Goal: Book appointment/travel/reservation

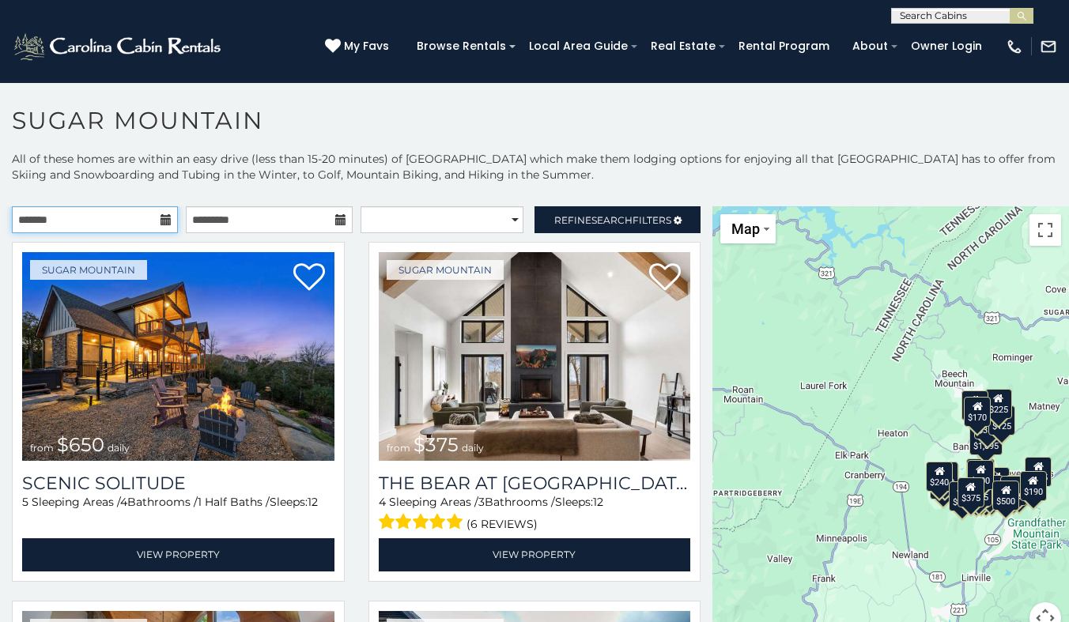
click at [127, 216] on input "text" at bounding box center [95, 219] width 166 height 27
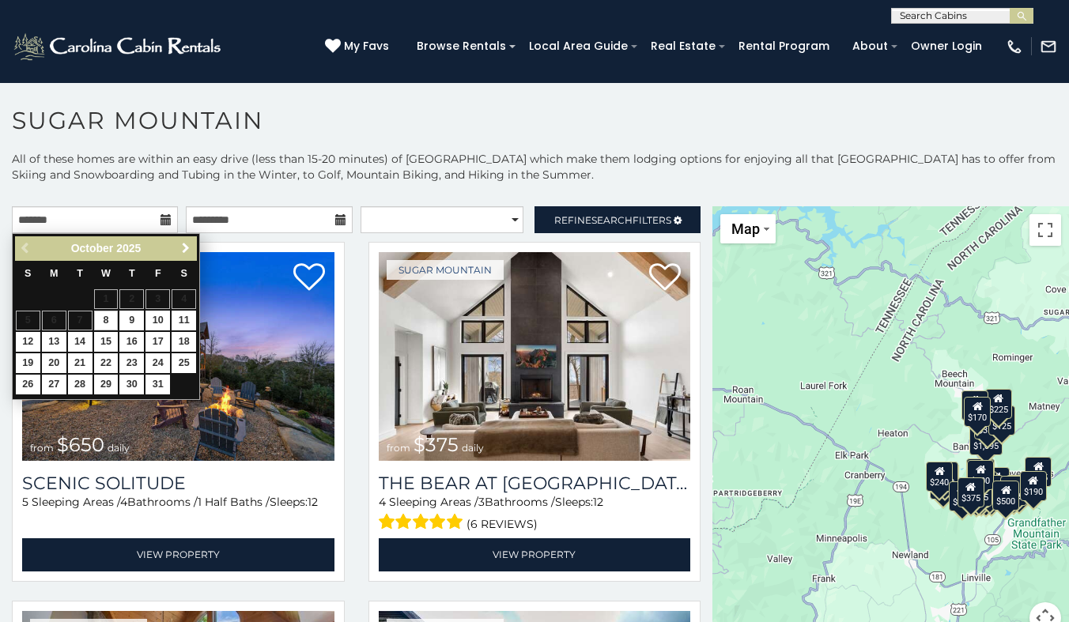
click at [178, 244] on link "Next" at bounding box center [186, 249] width 20 height 20
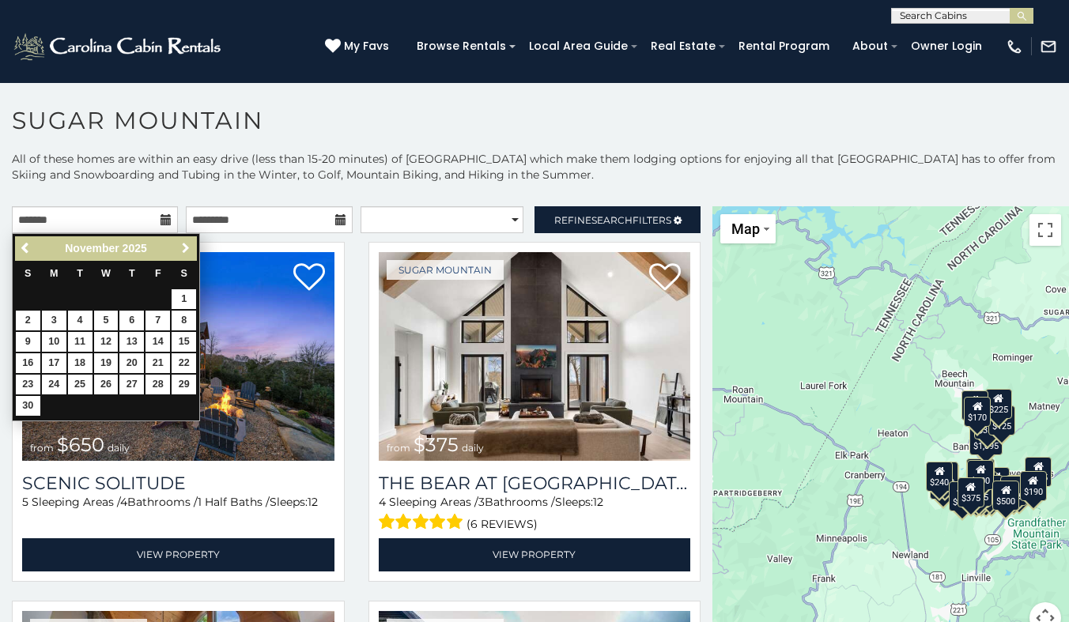
click at [179, 245] on link "Next" at bounding box center [186, 249] width 20 height 20
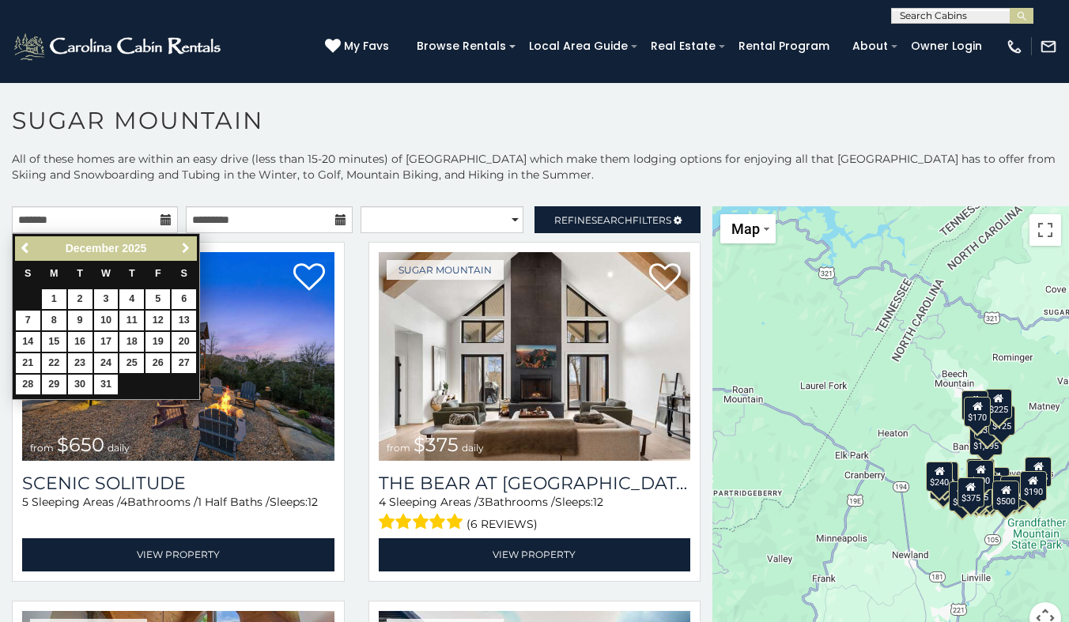
click at [180, 245] on span "Next" at bounding box center [186, 248] width 13 height 13
click at [76, 383] on link "27" at bounding box center [80, 385] width 25 height 20
type input "**********"
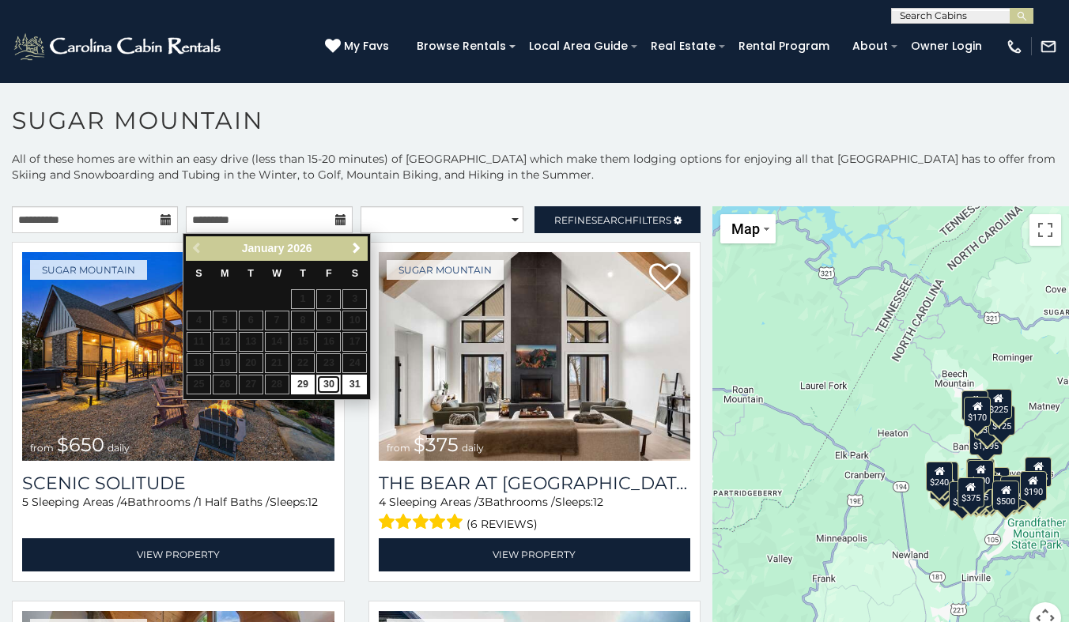
click at [328, 384] on link "30" at bounding box center [328, 385] width 25 height 20
type input "**********"
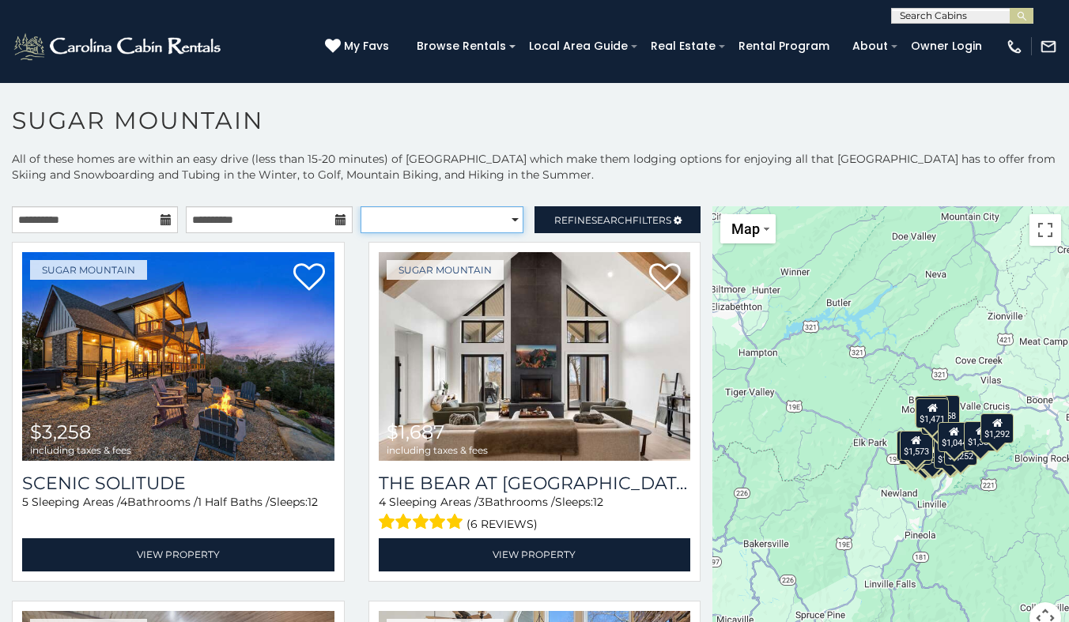
click at [477, 221] on select "**********" at bounding box center [442, 219] width 163 height 27
select select "*********"
click at [361, 206] on select "**********" at bounding box center [442, 219] width 163 height 27
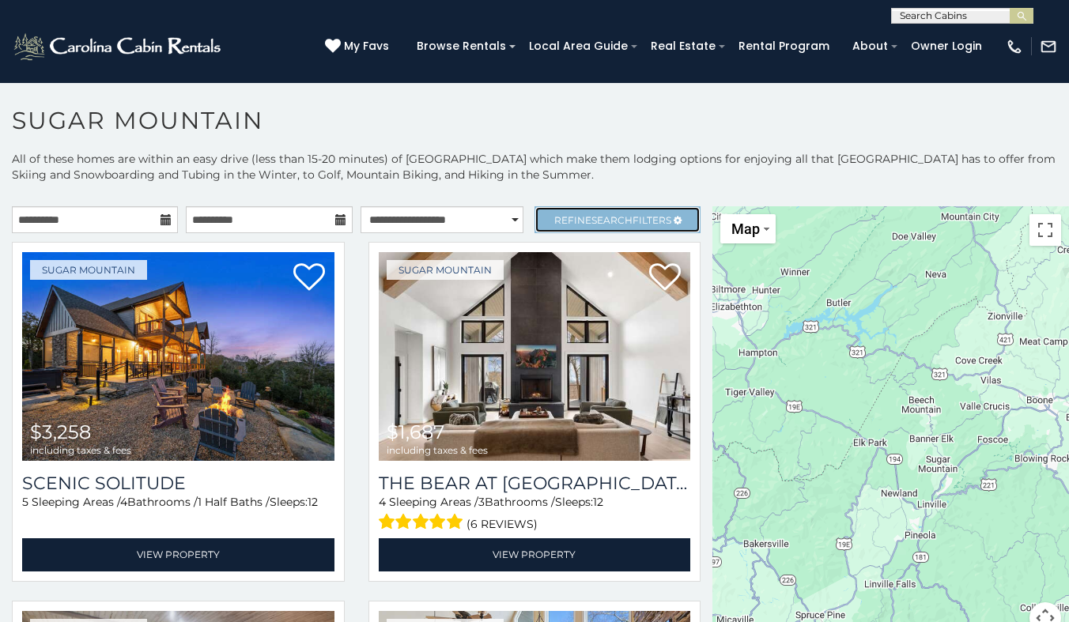
click at [649, 214] on span "Refine Search Filters" at bounding box center [612, 220] width 117 height 12
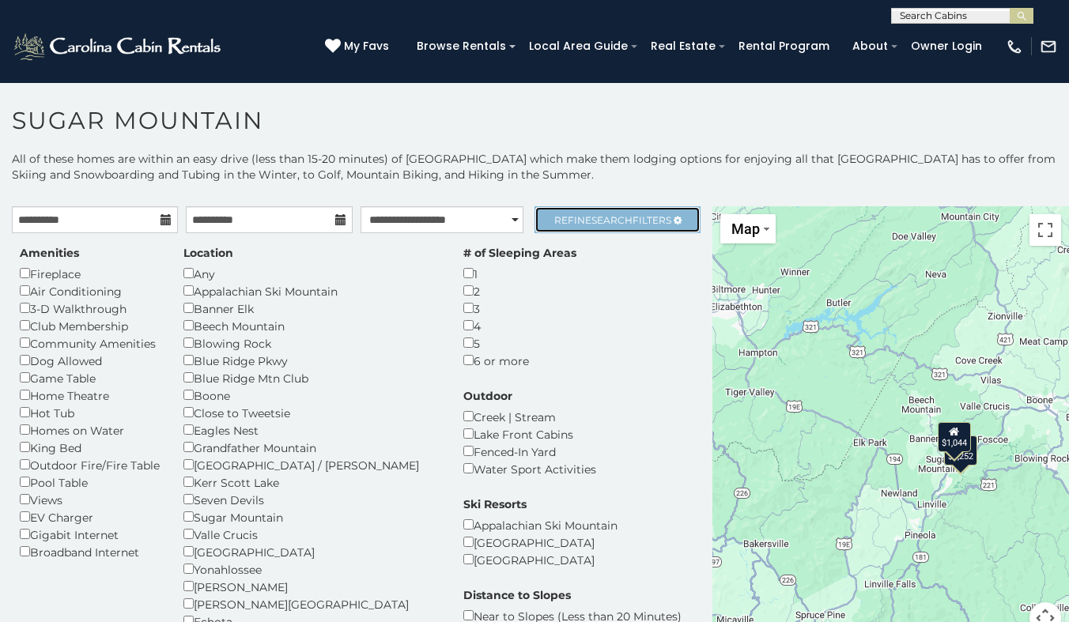
click at [658, 210] on link "Refine Search Filters" at bounding box center [618, 219] width 166 height 27
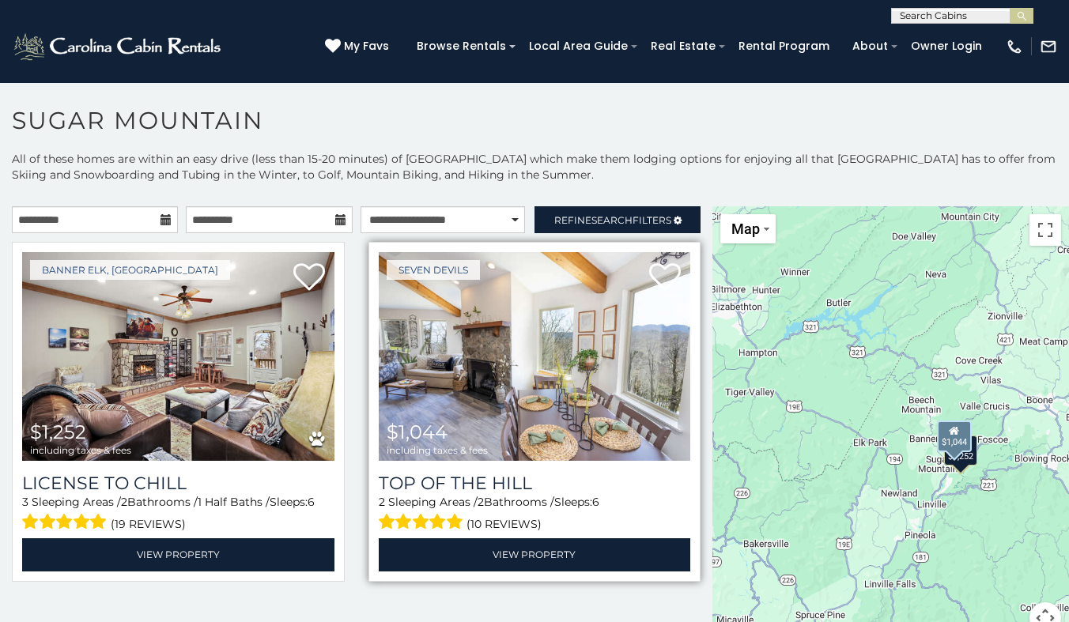
click at [593, 369] on img at bounding box center [535, 356] width 312 height 209
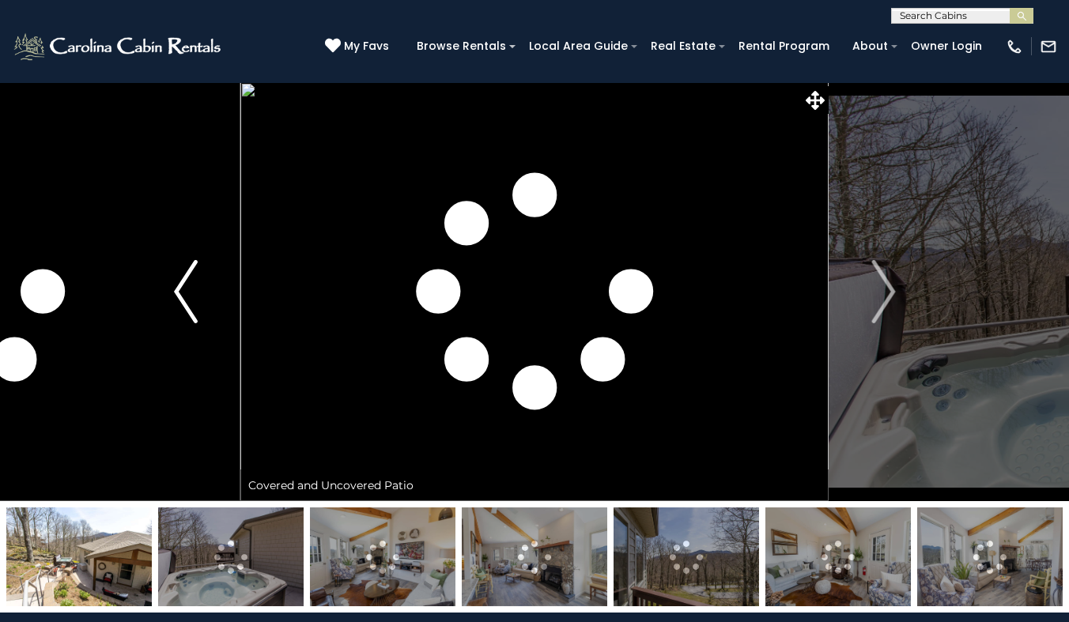
click at [187, 279] on img "Previous" at bounding box center [186, 291] width 24 height 63
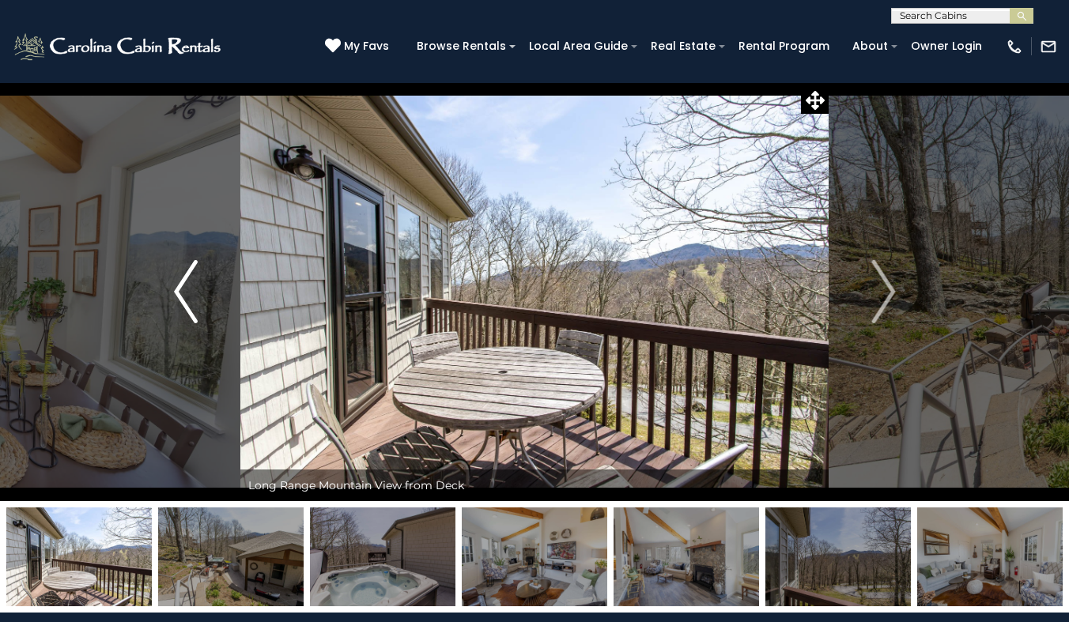
click at [187, 279] on img "Previous" at bounding box center [186, 291] width 24 height 63
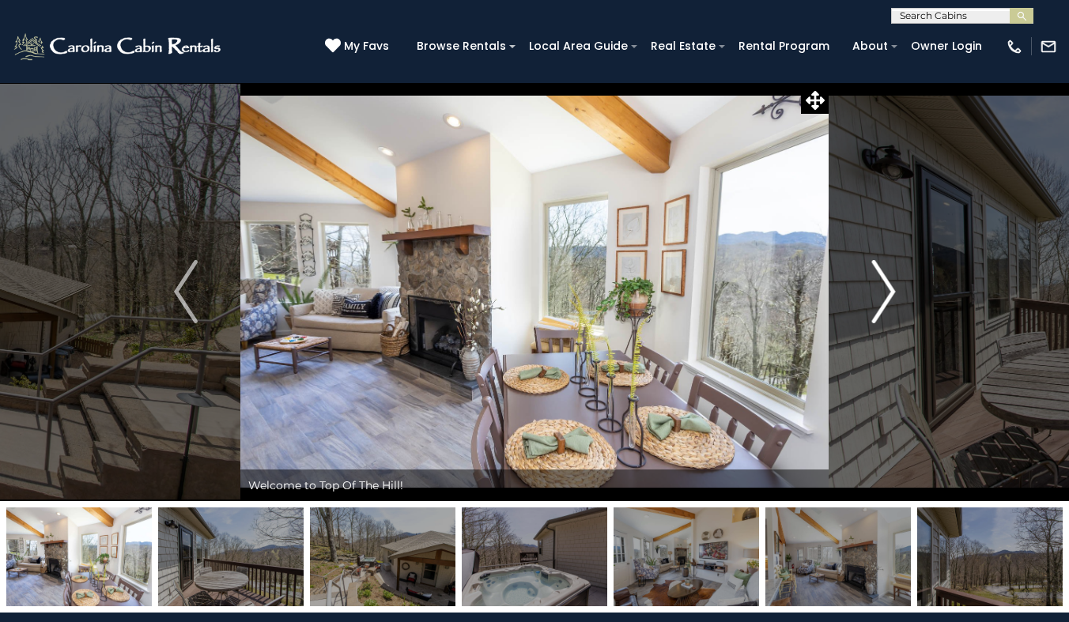
click at [849, 285] on button "Next" at bounding box center [884, 291] width 110 height 419
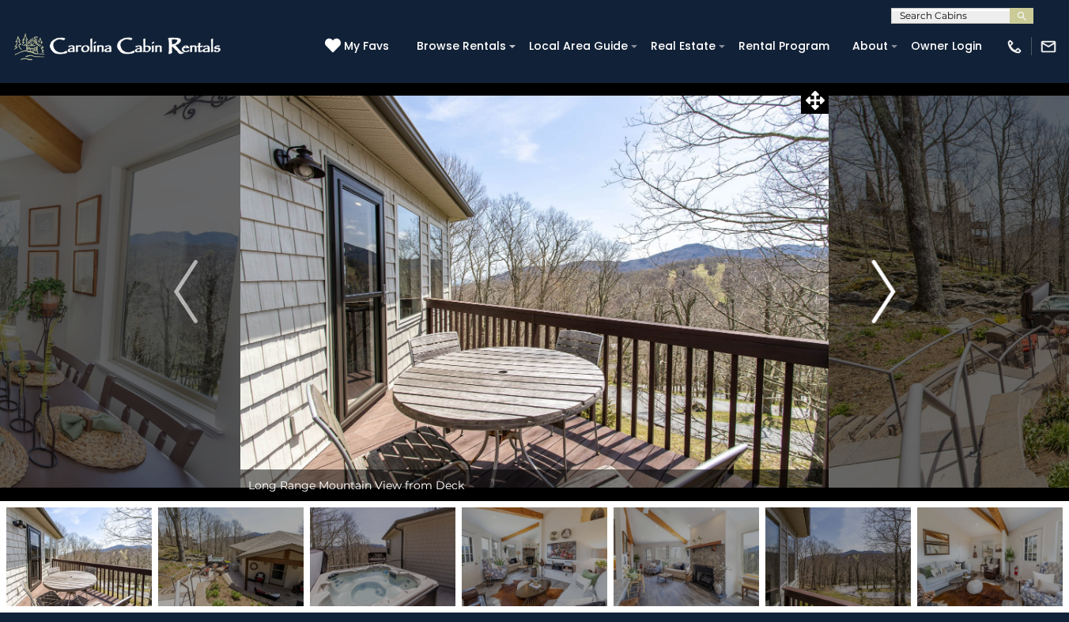
click at [849, 285] on button "Next" at bounding box center [884, 291] width 110 height 419
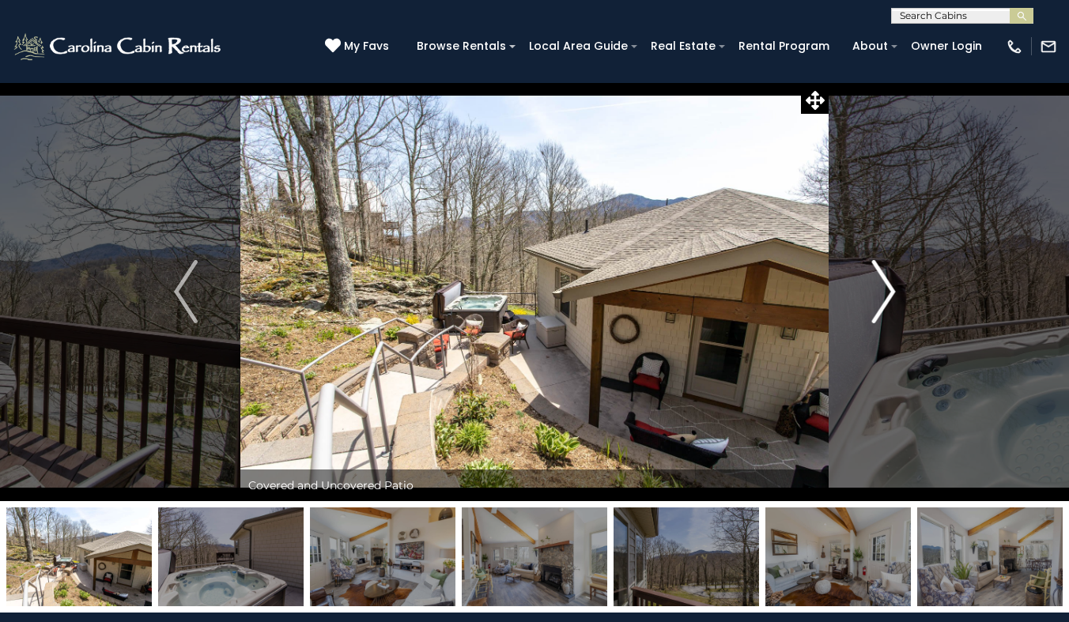
click at [846, 286] on button "Next" at bounding box center [884, 291] width 110 height 419
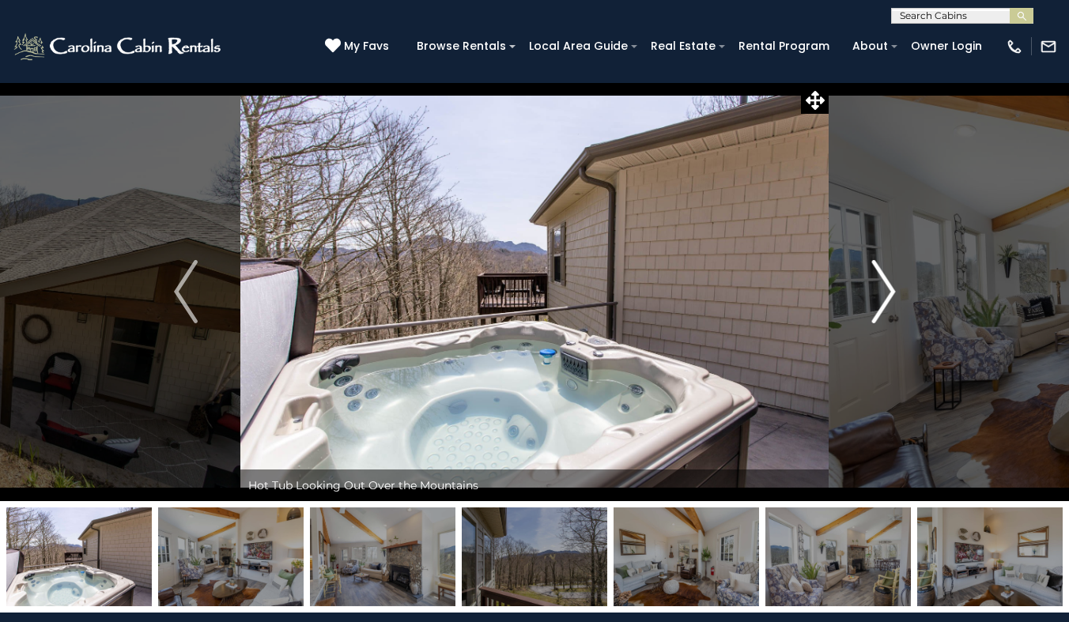
click at [846, 286] on button "Next" at bounding box center [884, 291] width 110 height 419
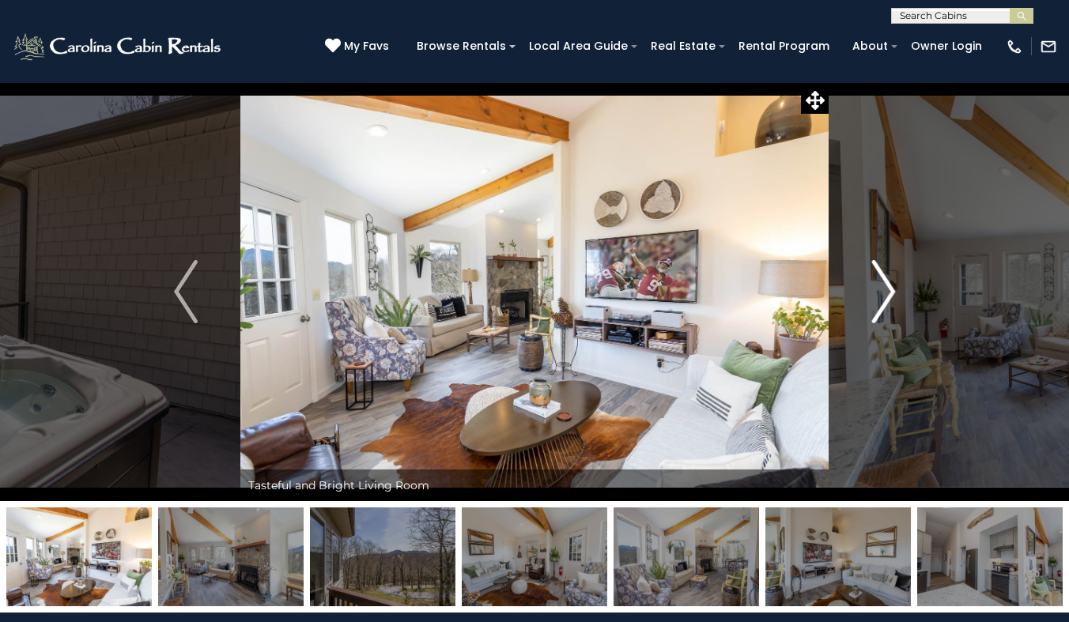
click at [846, 286] on button "Next" at bounding box center [884, 291] width 110 height 419
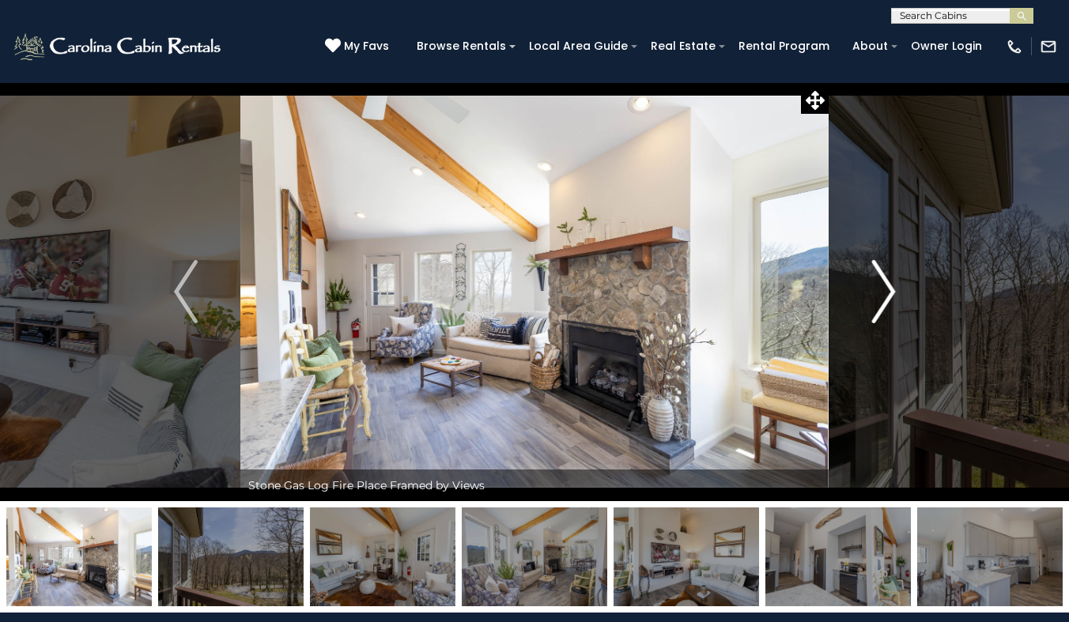
click at [846, 286] on button "Next" at bounding box center [884, 291] width 110 height 419
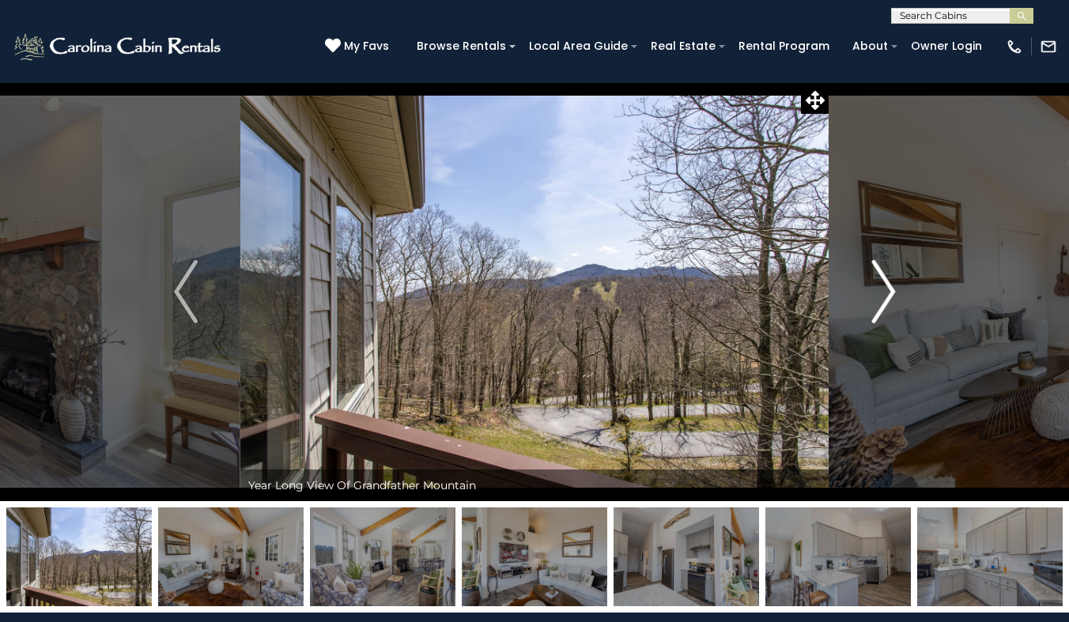
click at [846, 286] on button "Next" at bounding box center [884, 291] width 110 height 419
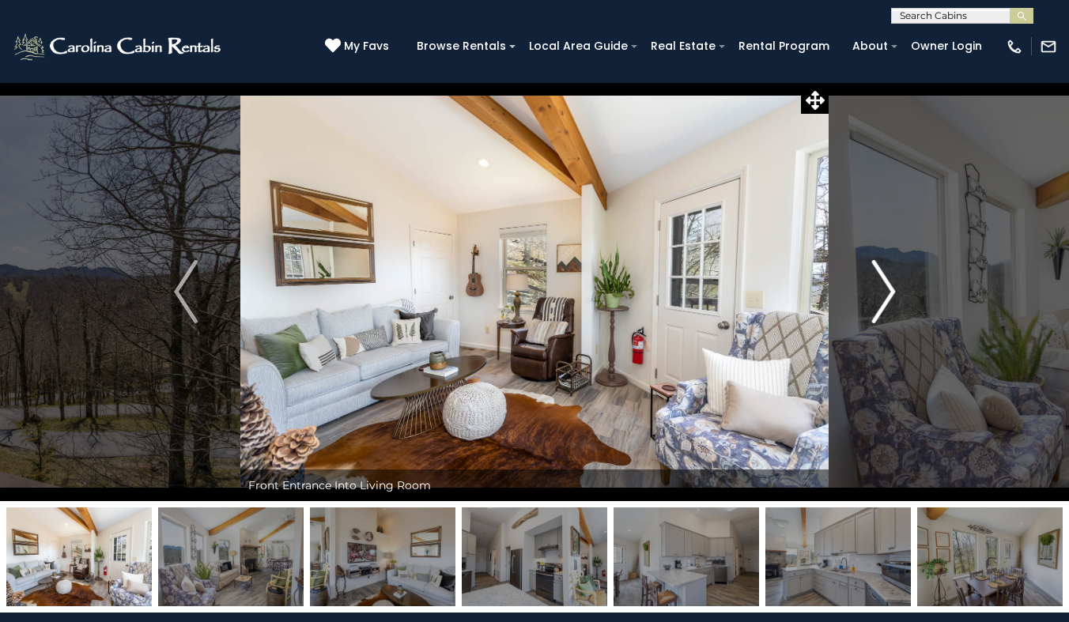
click at [846, 286] on button "Next" at bounding box center [884, 291] width 110 height 419
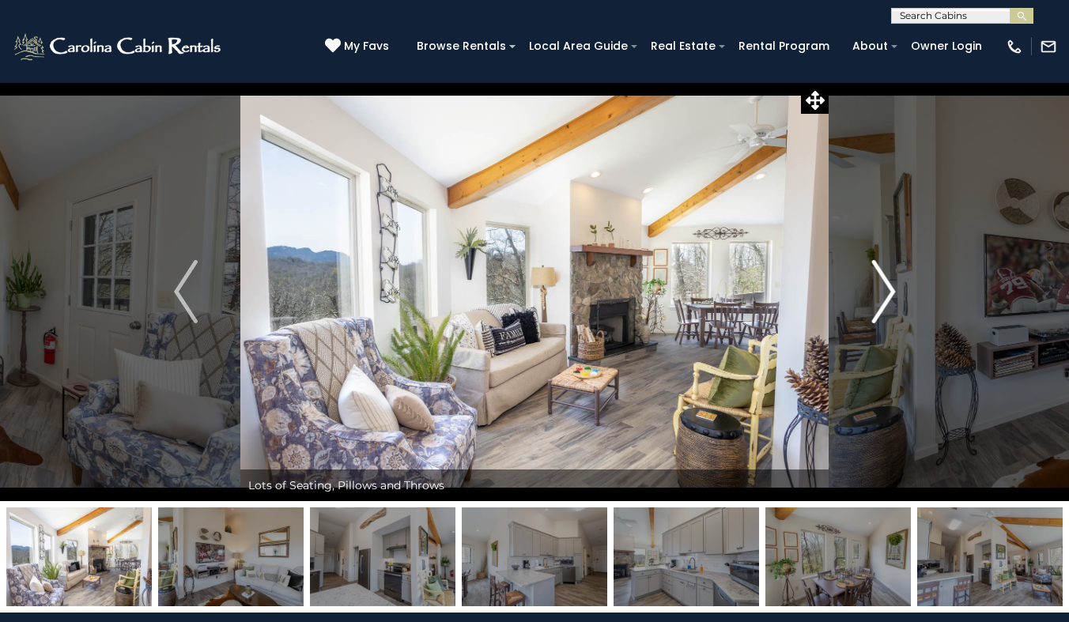
click at [846, 286] on button "Next" at bounding box center [884, 291] width 110 height 419
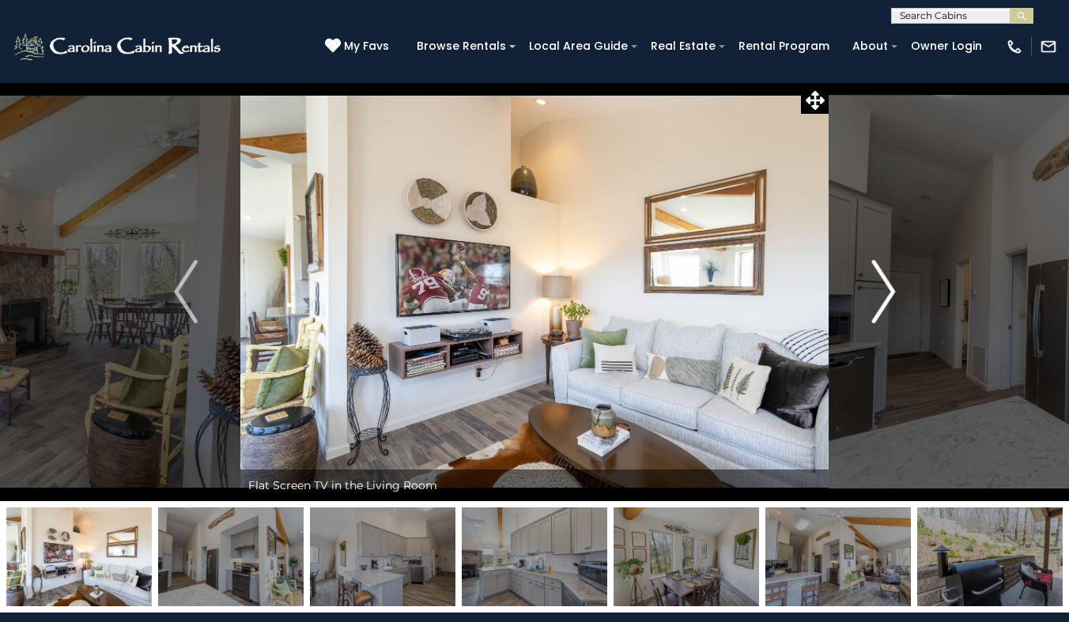
click at [846, 286] on button "Next" at bounding box center [884, 291] width 110 height 419
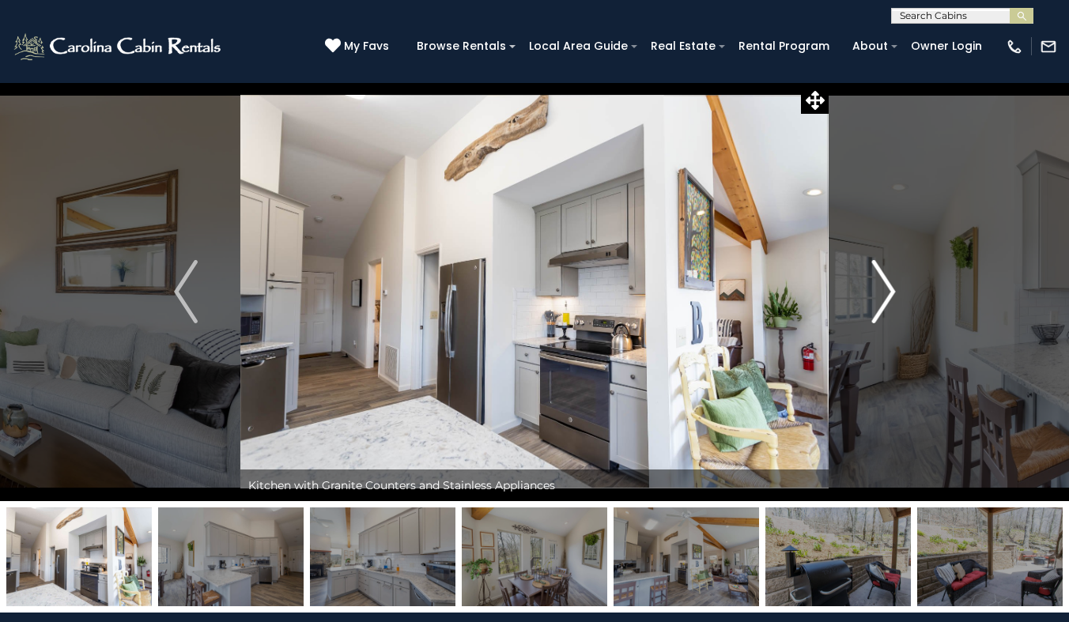
click at [846, 286] on button "Next" at bounding box center [884, 291] width 110 height 419
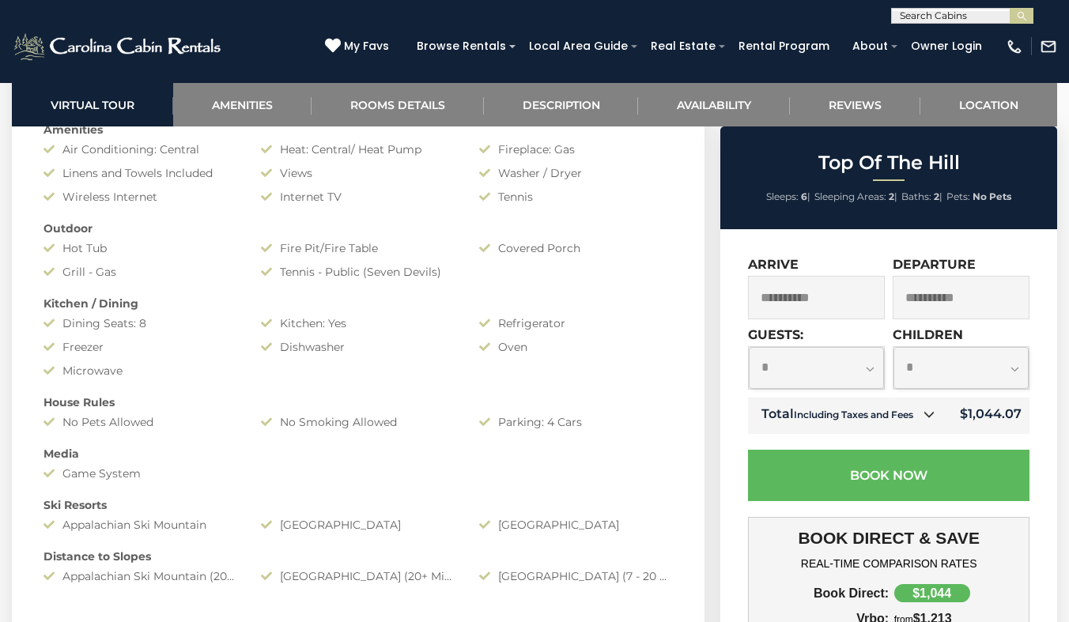
scroll to position [1265, 0]
